Goal: Navigation & Orientation: Go to known website

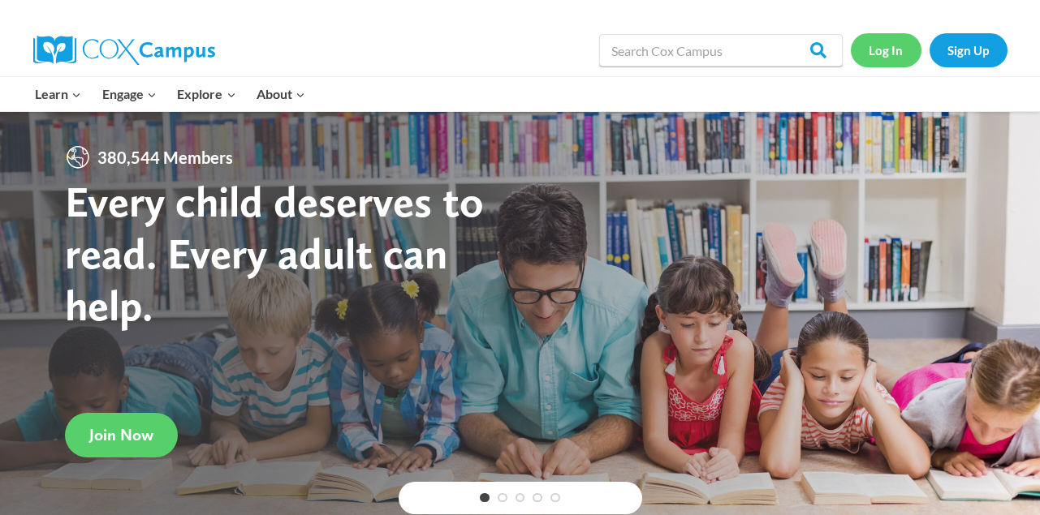
click at [894, 55] on link "Log In" at bounding box center [886, 49] width 71 height 33
click at [895, 51] on link "Log In" at bounding box center [886, 49] width 71 height 33
